Goal: Task Accomplishment & Management: Manage account settings

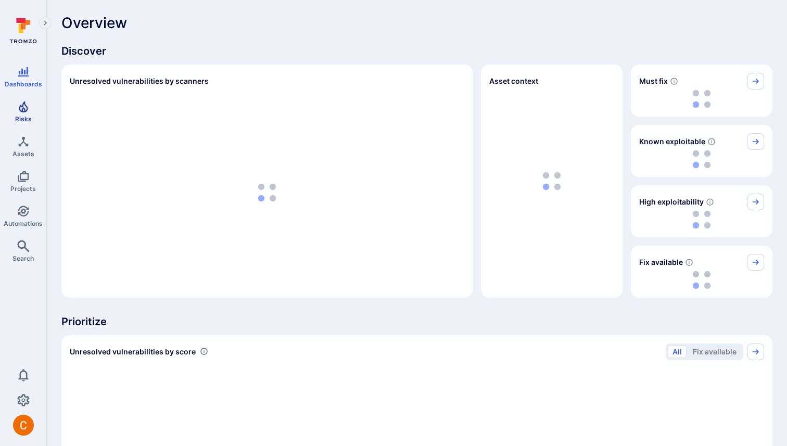
click at [13, 110] on link "Risks" at bounding box center [23, 111] width 46 height 31
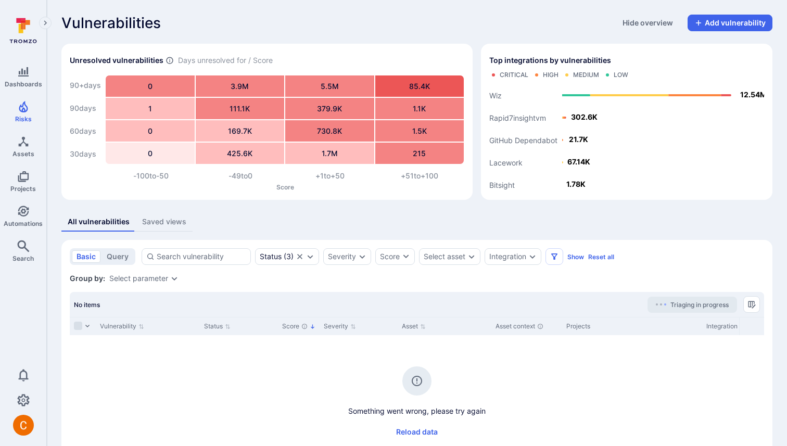
click at [492, 19] on div "Vulnerabilities Hide overview Add vulnerability" at bounding box center [416, 23] width 711 height 17
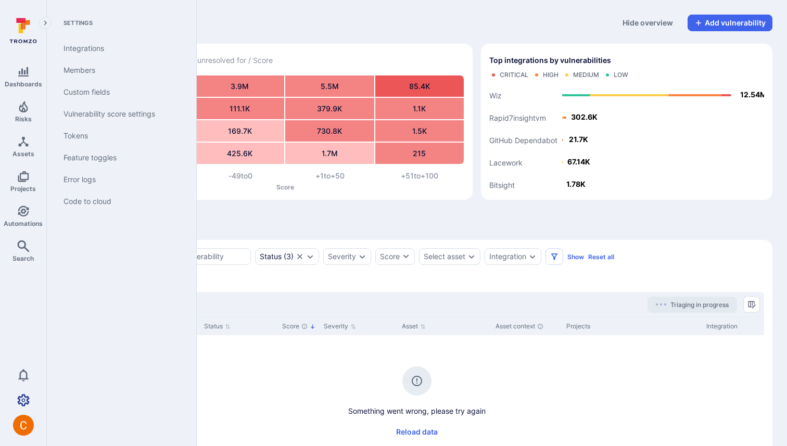
click at [19, 399] on icon "Settings" at bounding box center [23, 400] width 12 height 12
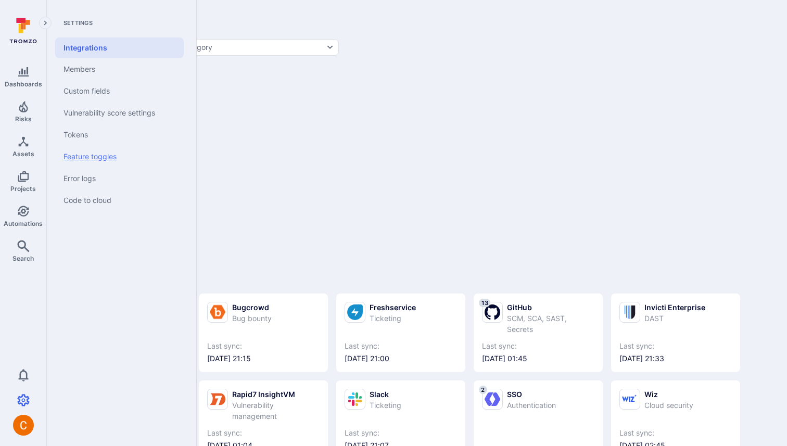
click at [105, 159] on link "Feature toggles" at bounding box center [119, 157] width 129 height 22
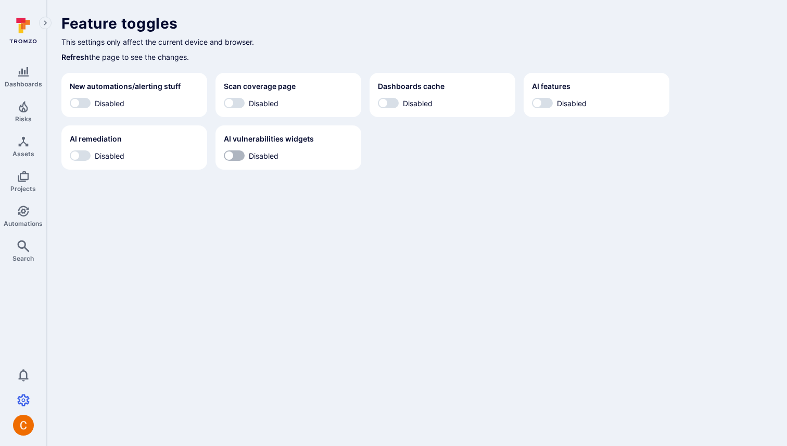
click at [231, 156] on input "Disabled" at bounding box center [228, 155] width 31 height 10
checkbox input "true"
